Goal: Information Seeking & Learning: Learn about a topic

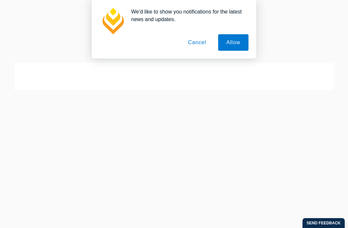
click at [192, 46] on button "Cancel" at bounding box center [197, 42] width 35 height 16
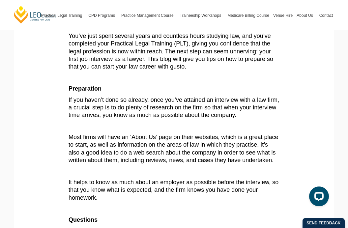
scroll to position [128, 0]
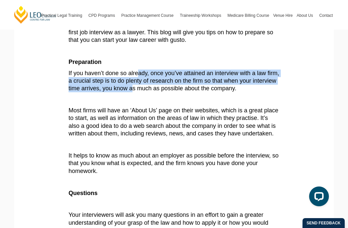
drag, startPoint x: 139, startPoint y: 73, endPoint x: 159, endPoint y: 85, distance: 23.7
click at [159, 85] on span "If you haven’t done so already, once you’ve attained an interview with a law fi…" at bounding box center [174, 81] width 211 height 22
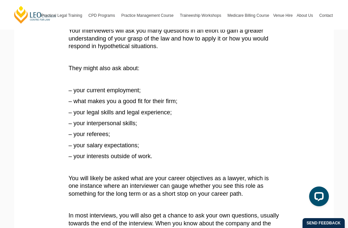
scroll to position [316, 0]
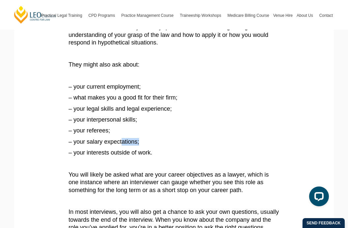
drag, startPoint x: 122, startPoint y: 151, endPoint x: 143, endPoint y: 152, distance: 21.5
click at [143, 146] on p "– your salary expectations;" at bounding box center [174, 142] width 211 height 8
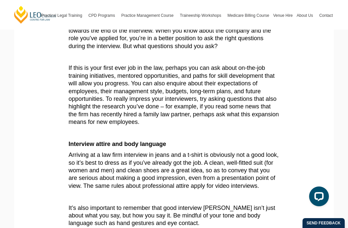
scroll to position [527, 0]
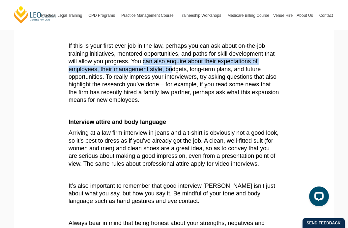
drag, startPoint x: 145, startPoint y: 69, endPoint x: 172, endPoint y: 81, distance: 29.7
click at [172, 81] on p "If this is your first ever job in the law, perhaps you can ask about on-the-job…" at bounding box center [174, 73] width 211 height 62
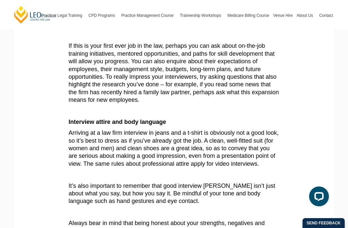
drag, startPoint x: 171, startPoint y: 77, endPoint x: 191, endPoint y: 94, distance: 26.2
click at [191, 94] on span "If this is your first ever job in the law, perhaps you can ask about on-the-job…" at bounding box center [174, 73] width 211 height 61
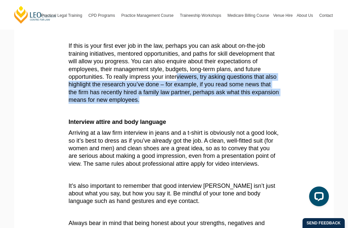
drag, startPoint x: 178, startPoint y: 86, endPoint x: 190, endPoint y: 107, distance: 23.9
click at [190, 104] on p "If this is your first ever job in the law, perhaps you can ask about on-the-job…" at bounding box center [174, 73] width 211 height 62
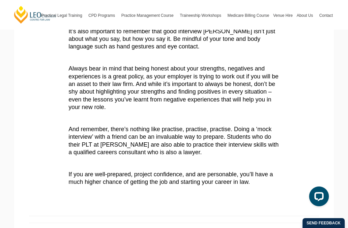
scroll to position [712, 0]
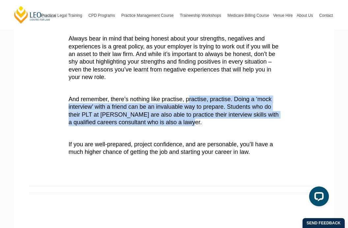
drag, startPoint x: 189, startPoint y: 117, endPoint x: 203, endPoint y: 136, distance: 23.9
click at [203, 127] on p "And remember, there’s nothing like practise, practise, practise. Doing a ‘mock …" at bounding box center [174, 111] width 211 height 31
